Goal: Use online tool/utility: Use online tool/utility

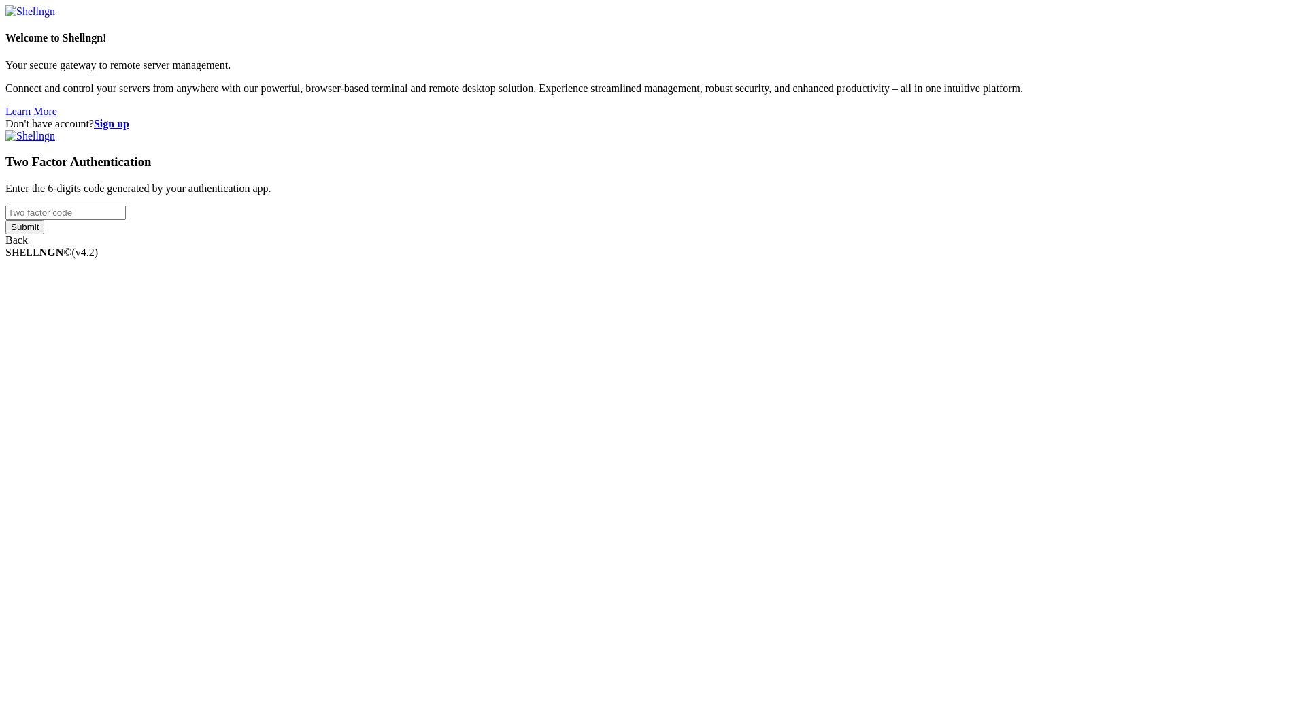
click at [126, 220] on input "number" at bounding box center [65, 212] width 120 height 14
type input "163235"
click at [44, 234] on input "Submit" at bounding box center [24, 227] width 39 height 14
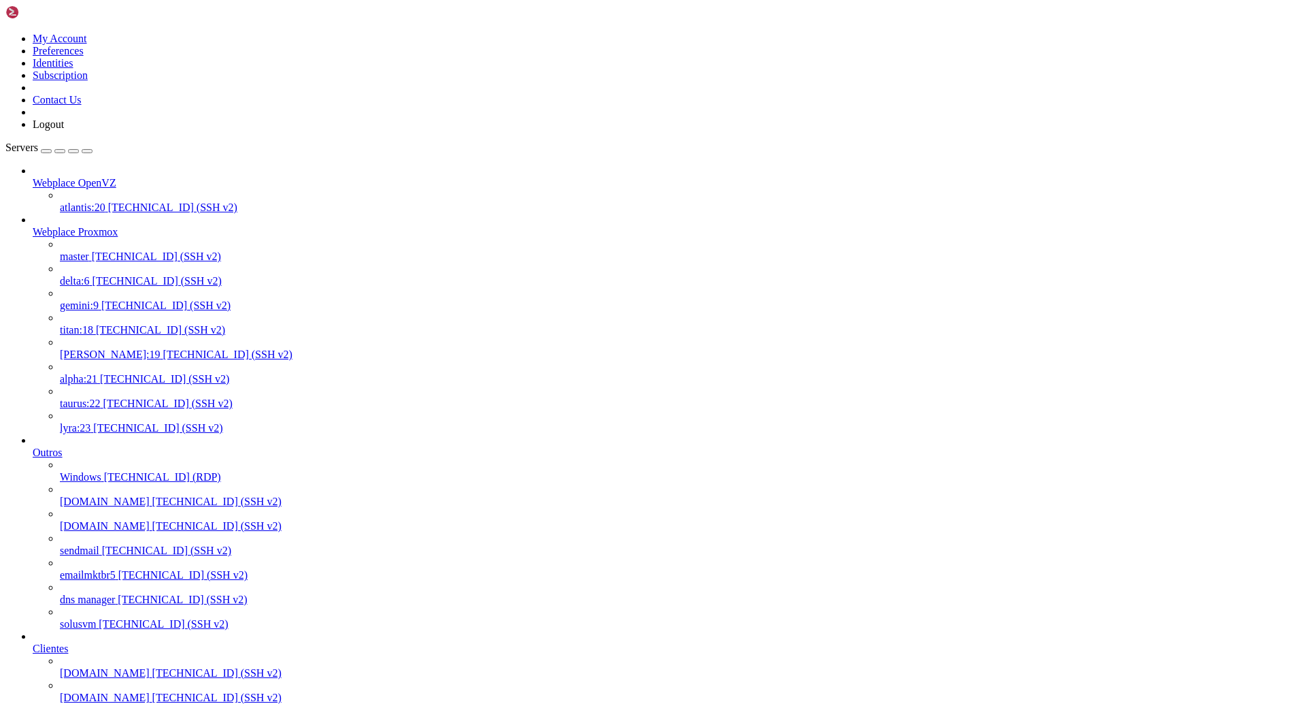
click at [90, 275] on span "delta:6" at bounding box center [75, 281] width 30 height 12
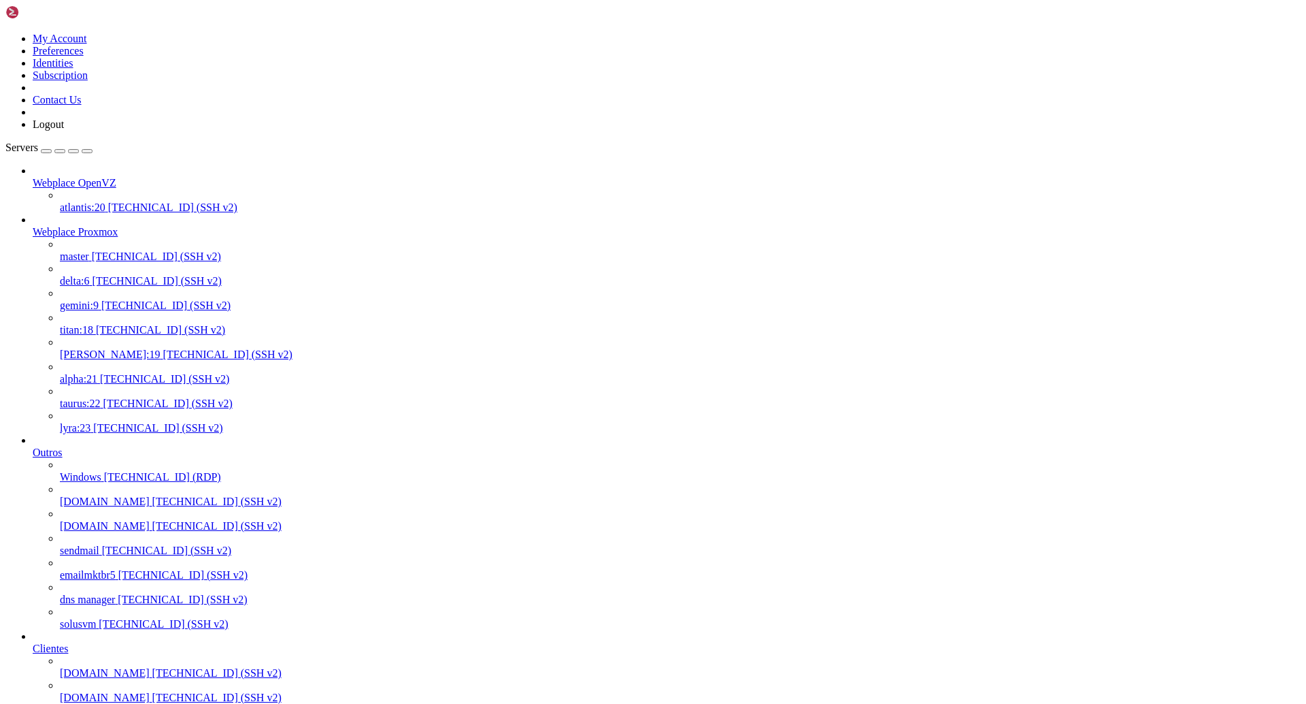
scroll to position [1788, 0]
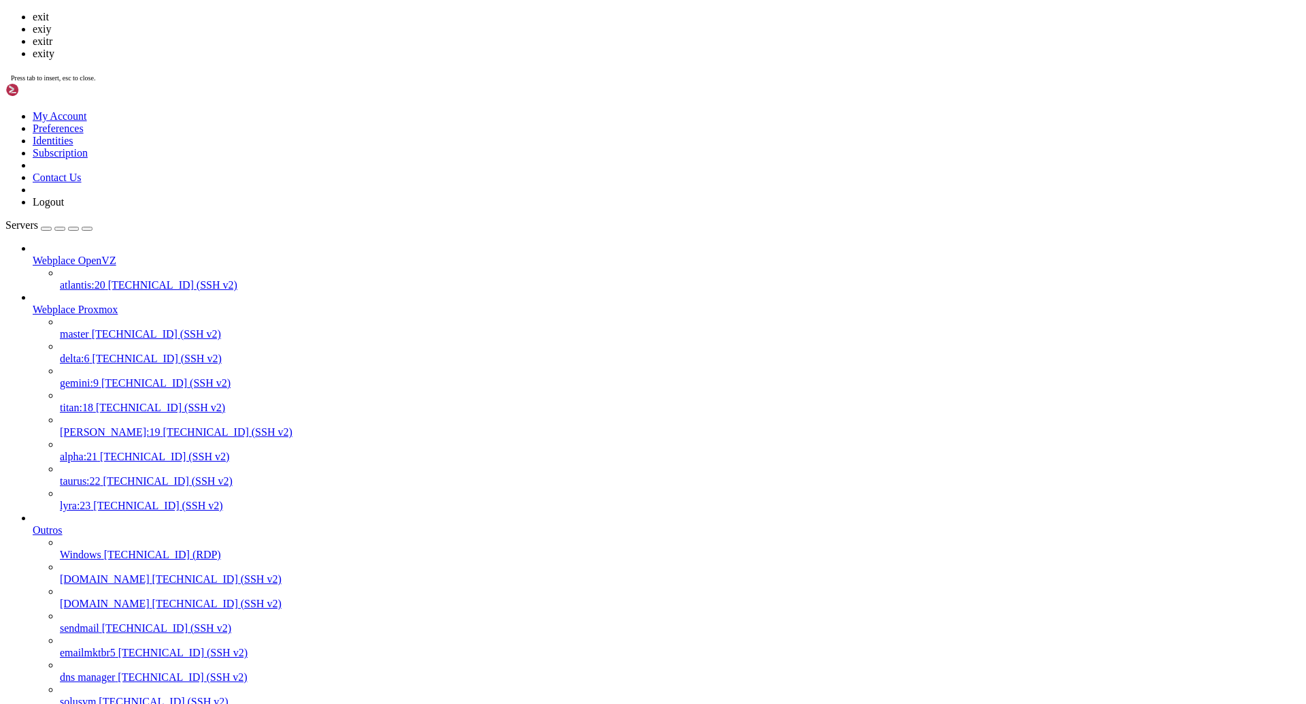
scroll to position [1813, 0]
